Goal: Task Accomplishment & Management: Complete application form

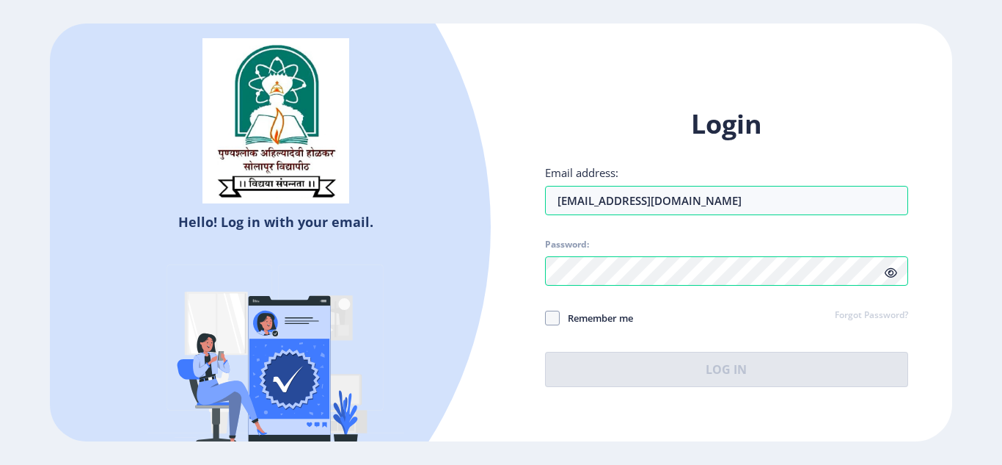
click at [623, 314] on span "Remember me" at bounding box center [596, 318] width 73 height 18
click at [546, 317] on input "Remember me" at bounding box center [545, 317] width 1 height 1
checkbox input "true"
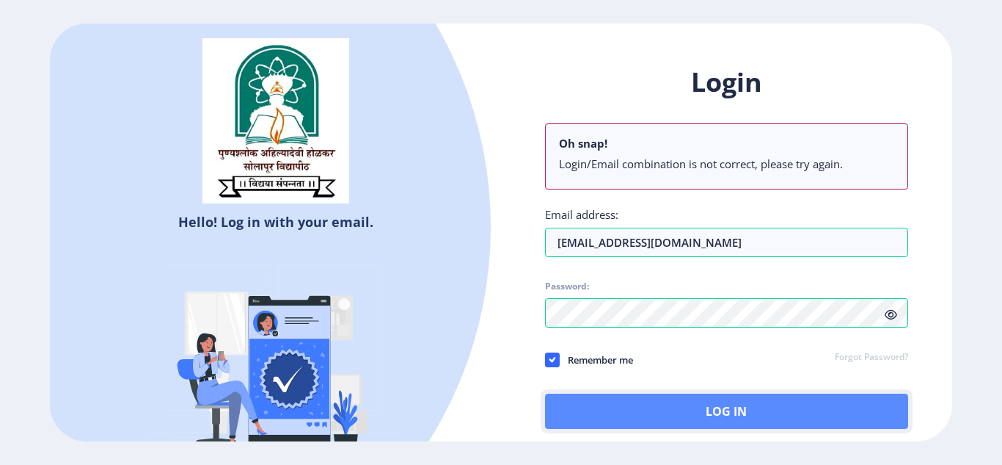
click at [633, 401] on button "Log In" at bounding box center [726, 410] width 363 height 35
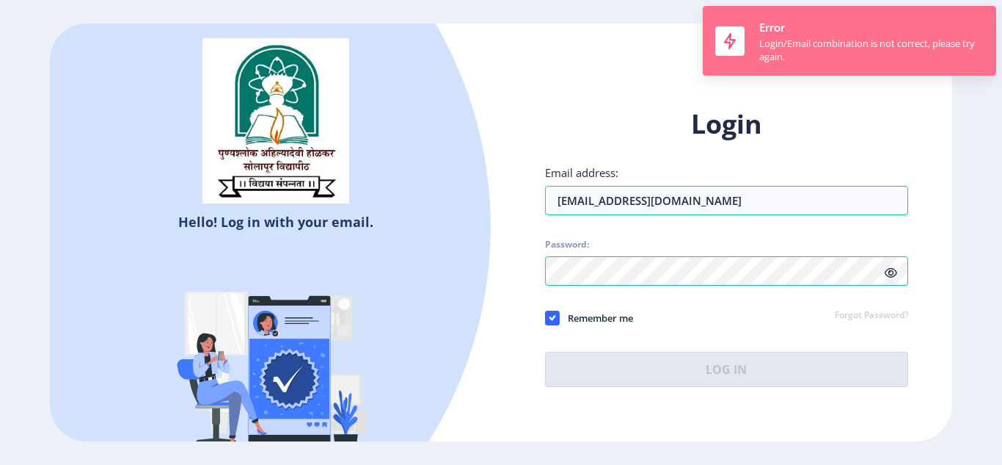
click at [853, 46] on div "Login/Email combination is not correct, please try again." at bounding box center [872, 50] width 225 height 26
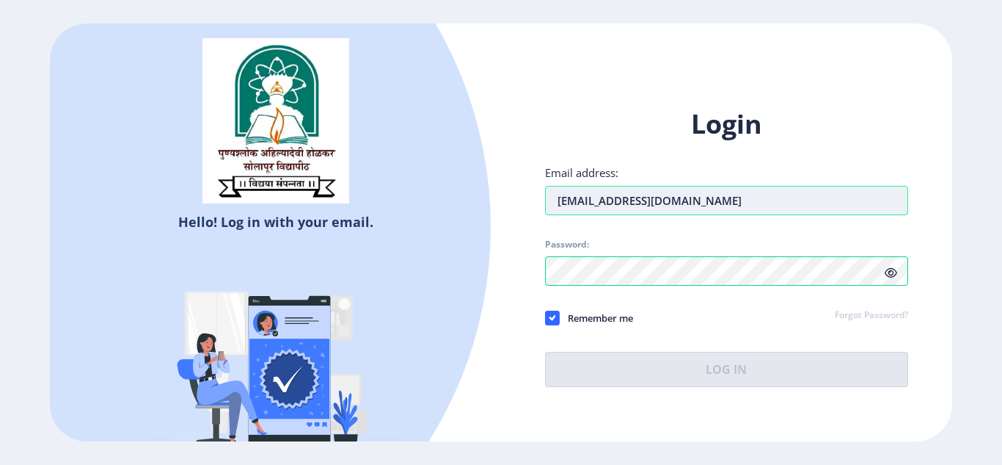
click at [736, 204] on input "[EMAIL_ADDRESS][DOMAIN_NAME]" at bounding box center [726, 200] width 363 height 29
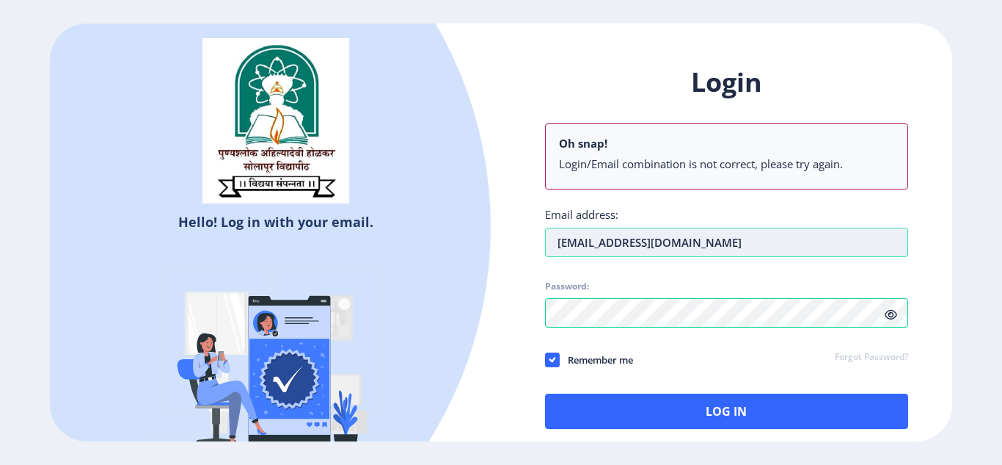
type input "[EMAIL_ADDRESS][DOMAIN_NAME]"
click at [547, 363] on span at bounding box center [552, 359] width 15 height 15
click at [546, 360] on input "Remember me" at bounding box center [545, 359] width 1 height 1
checkbox input "false"
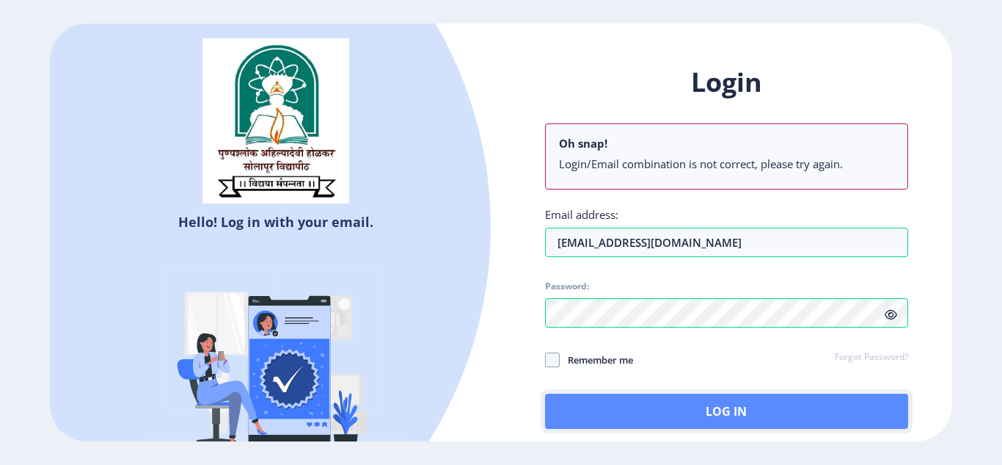
click at [616, 404] on button "Log In" at bounding box center [726, 410] width 363 height 35
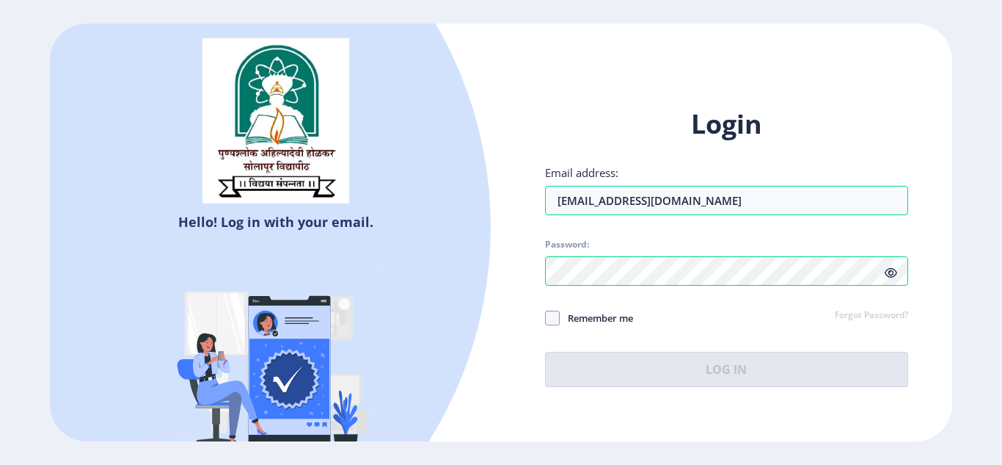
click at [376, 60] on div at bounding box center [91, 227] width 802 height 802
